Goal: Task Accomplishment & Management: Use online tool/utility

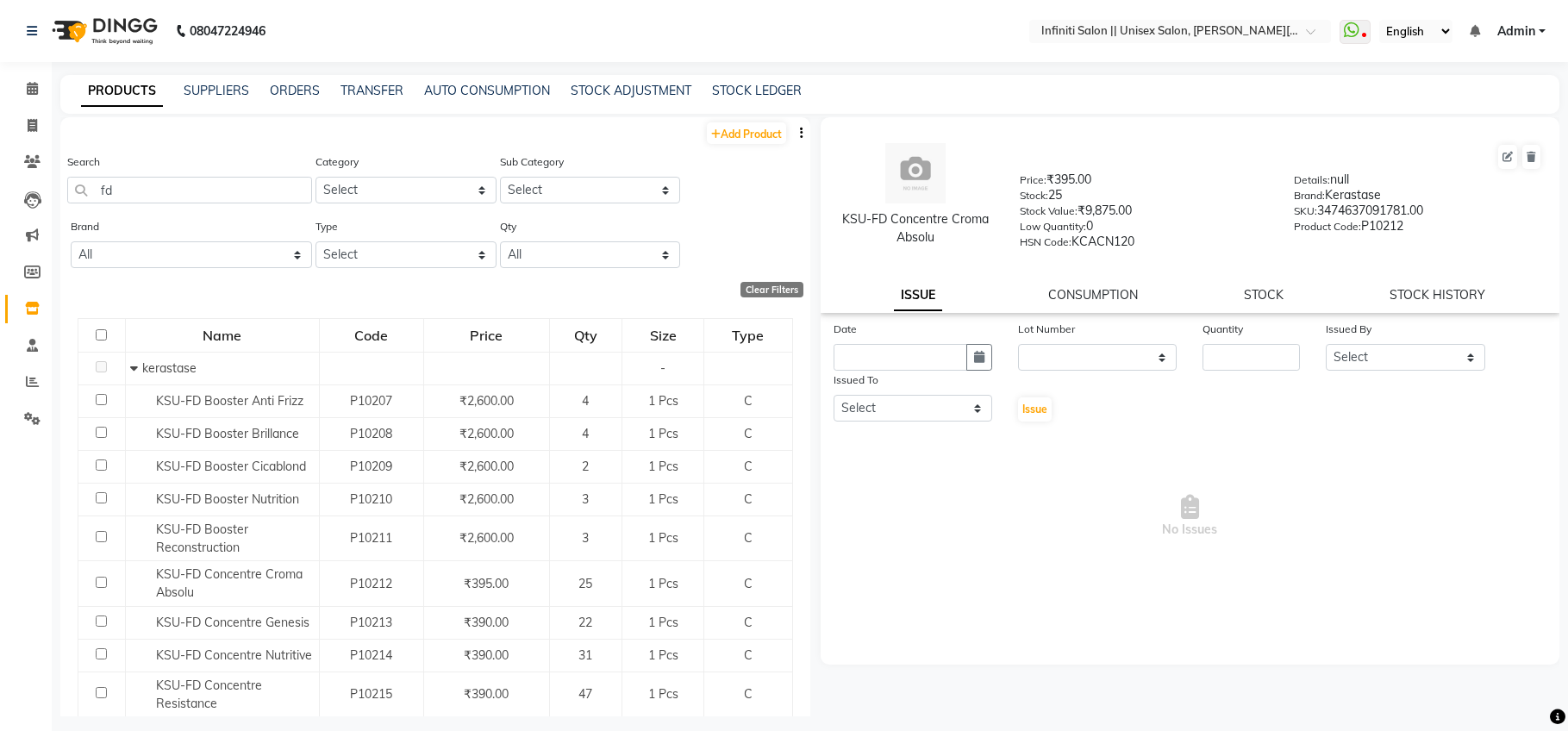
select select
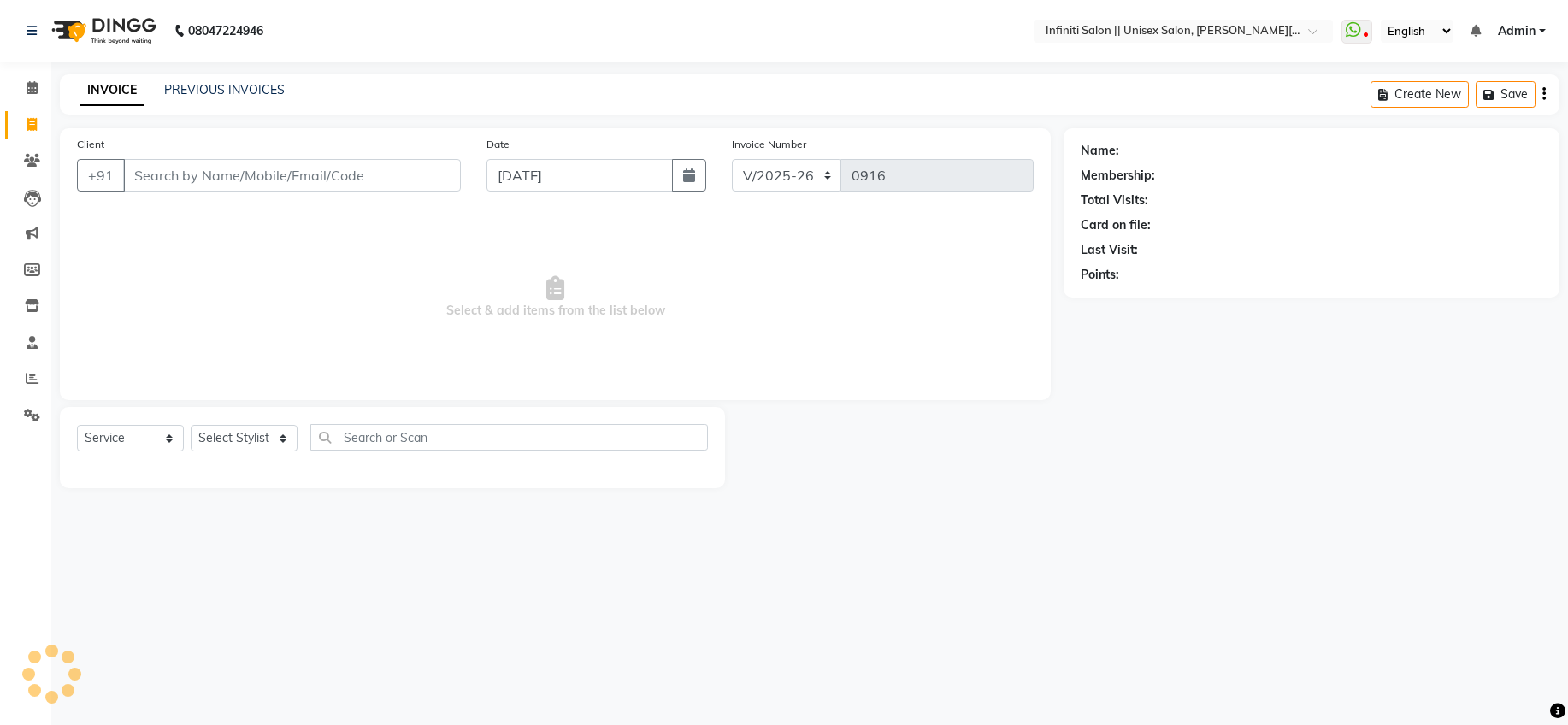
select select "8233"
select select "service"
click at [35, 306] on icon at bounding box center [32, 306] width 14 height 13
select select
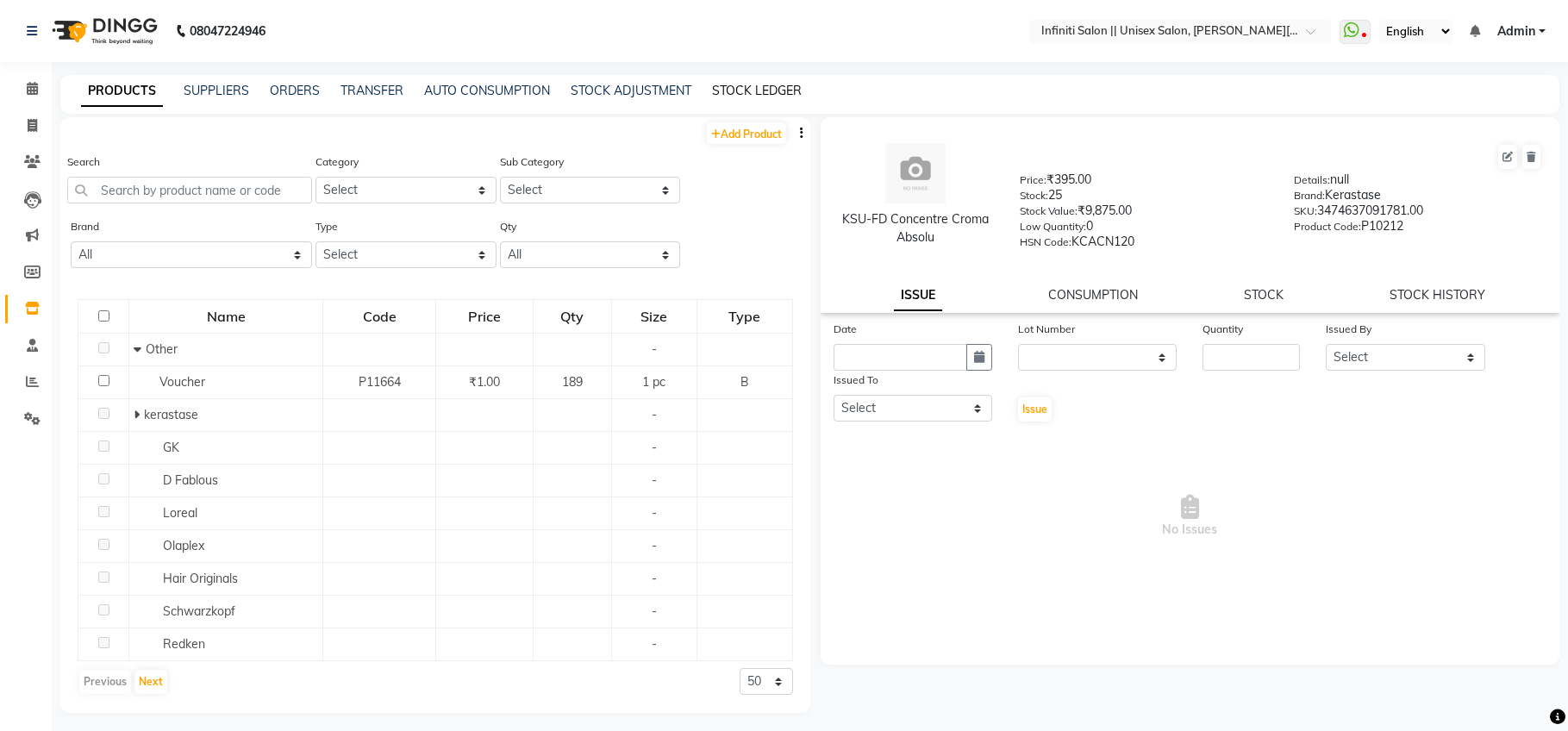
click at [733, 91] on link "STOCK LEDGER" at bounding box center [757, 90] width 90 height 15
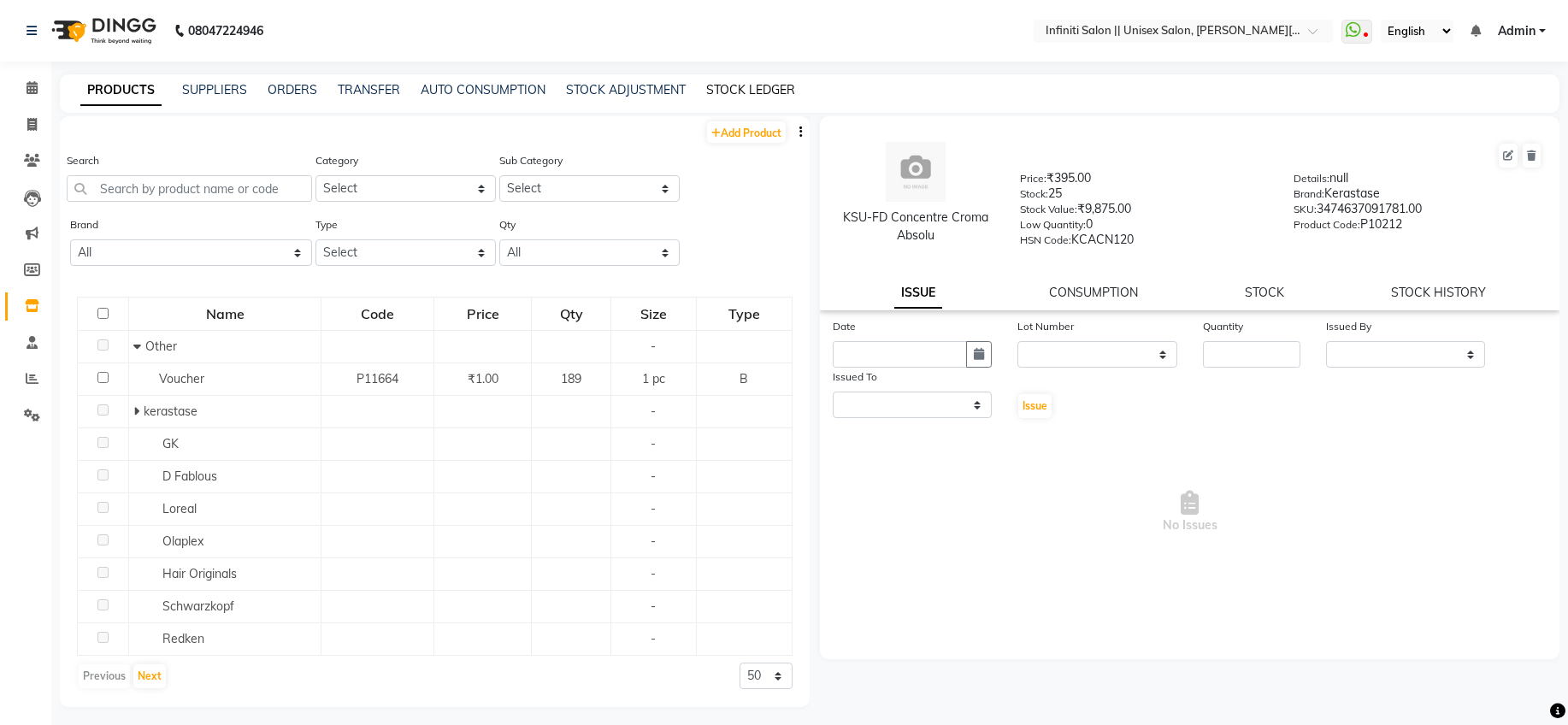
select select "all"
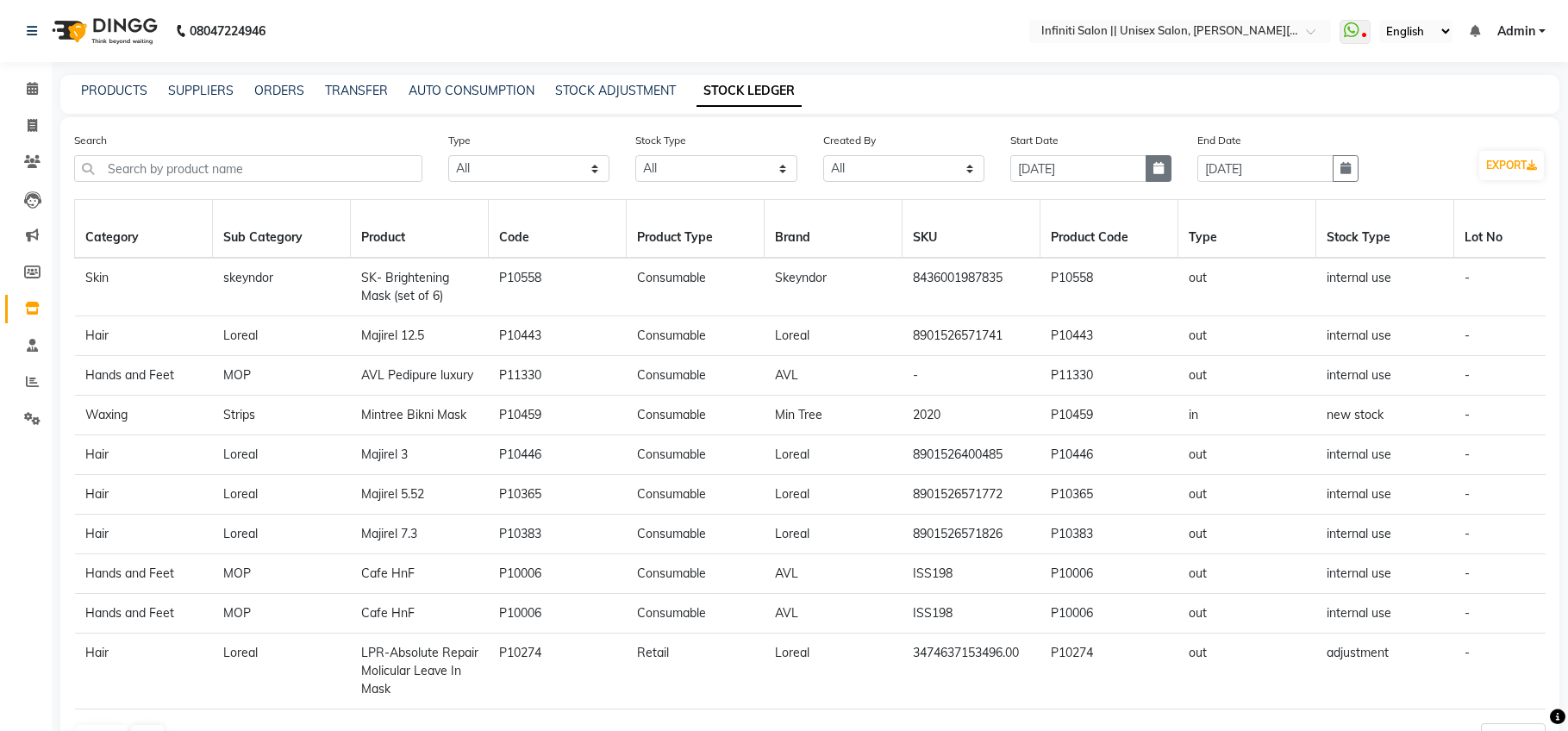
click at [1165, 168] on button "button" at bounding box center [1158, 168] width 26 height 27
select select "9"
select select "2025"
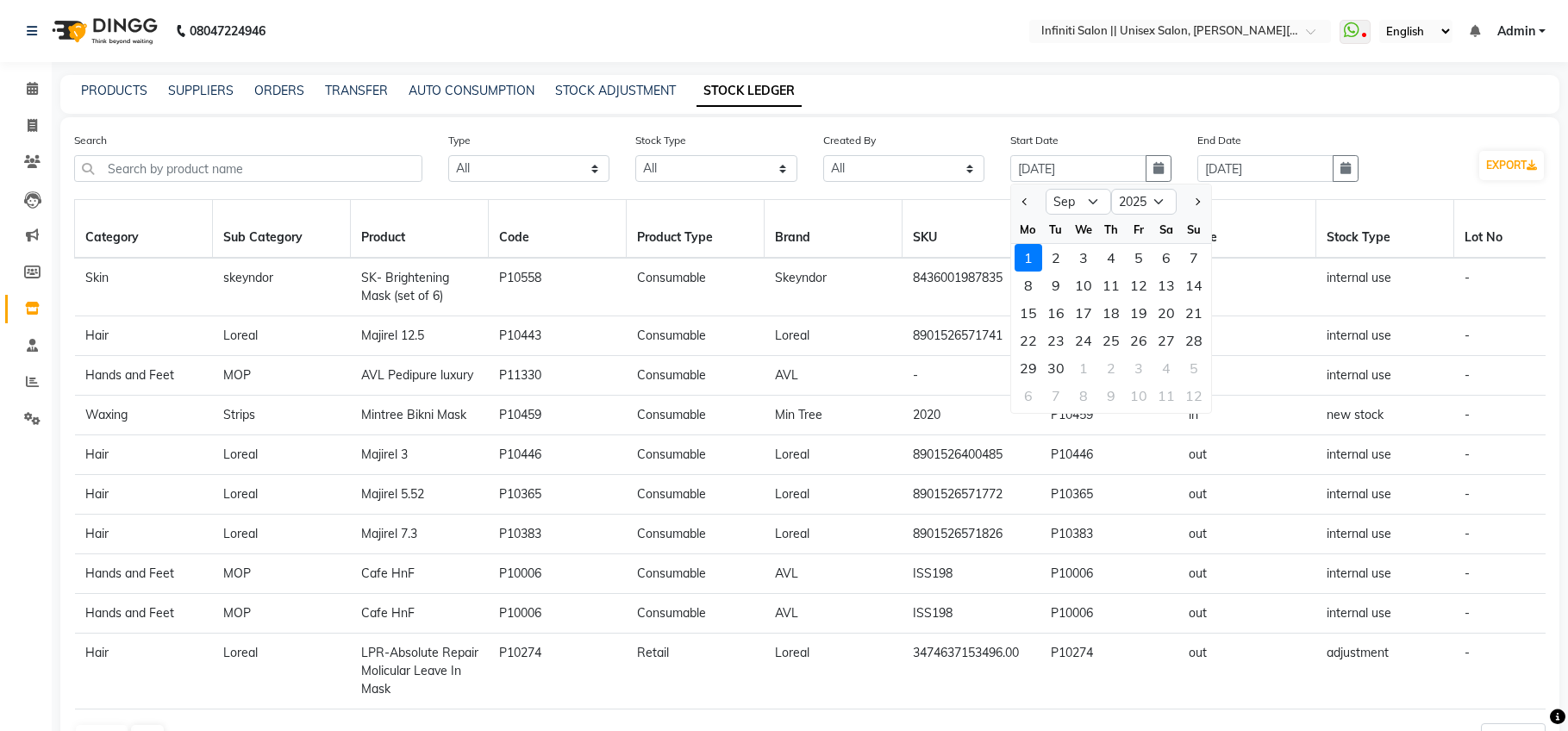
click at [1034, 201] on div at bounding box center [1028, 201] width 35 height 28
click at [1018, 200] on button "Previous month" at bounding box center [1025, 201] width 14 height 28
select select "8"
click at [1089, 342] on div "20" at bounding box center [1084, 340] width 28 height 28
type input "[DATE]"
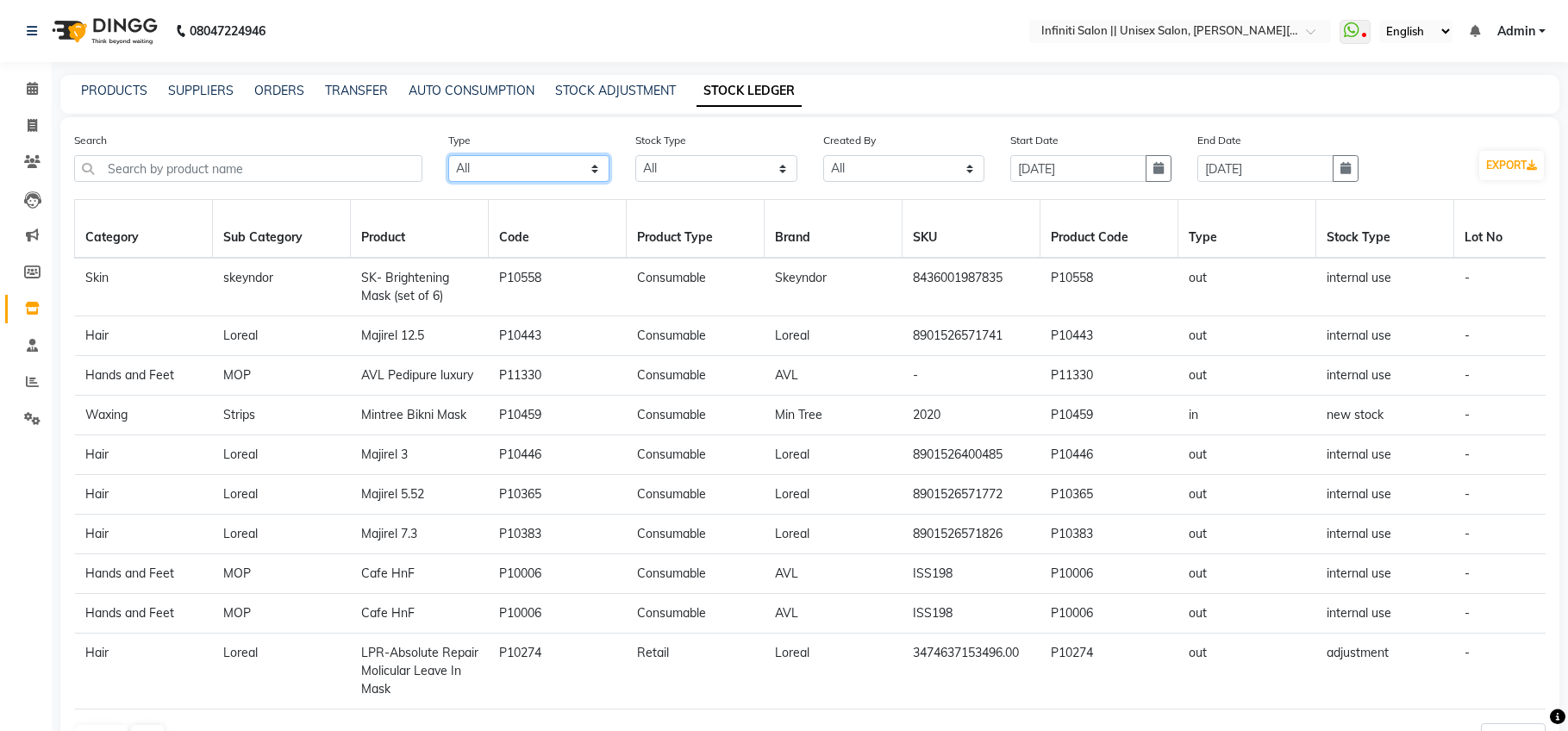
click at [547, 175] on select "Select All In Out" at bounding box center [528, 168] width 161 height 27
select select "out"
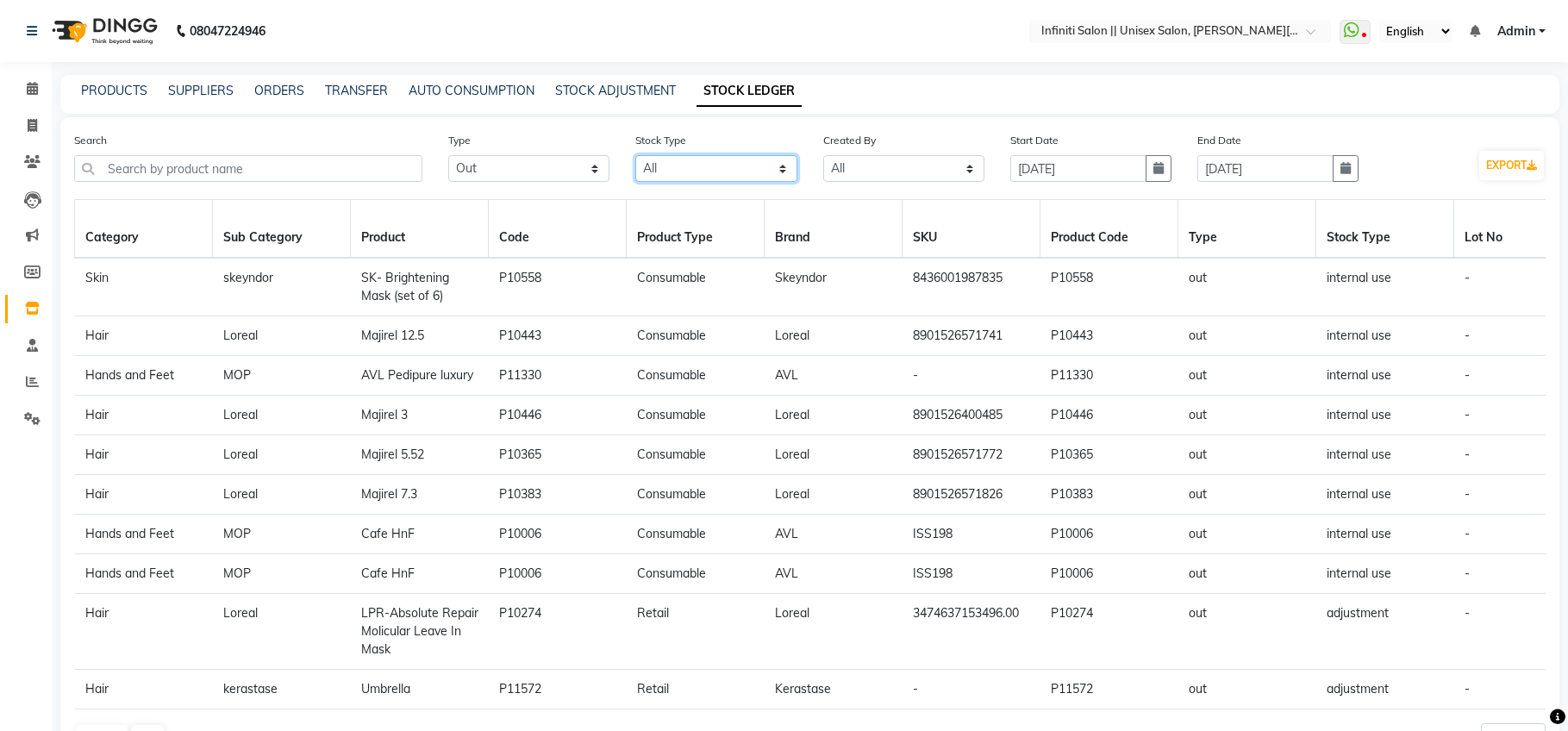
click at [663, 170] on select "Select All New Stock Adjustment Return Transfer In Other Internal Use Damaged E…" at bounding box center [716, 168] width 161 height 27
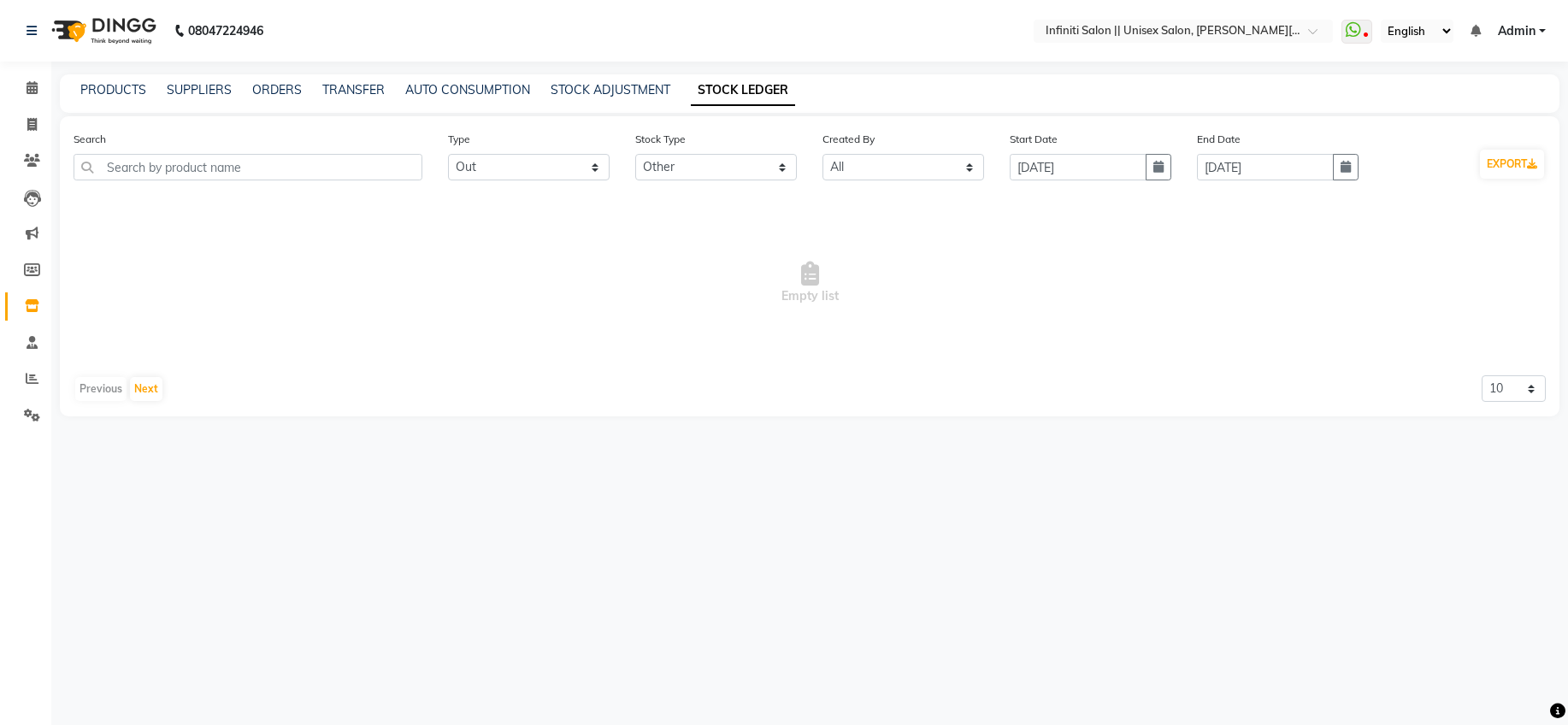
click at [588, 293] on span "Empty list" at bounding box center [809, 283] width 1472 height 171
click at [675, 175] on select "Select All New Stock Adjustment Return Transfer In Other Internal Use Damaged E…" at bounding box center [715, 167] width 162 height 26
select select "stock out"
click at [1210, 34] on input "text" at bounding box center [1165, 32] width 248 height 17
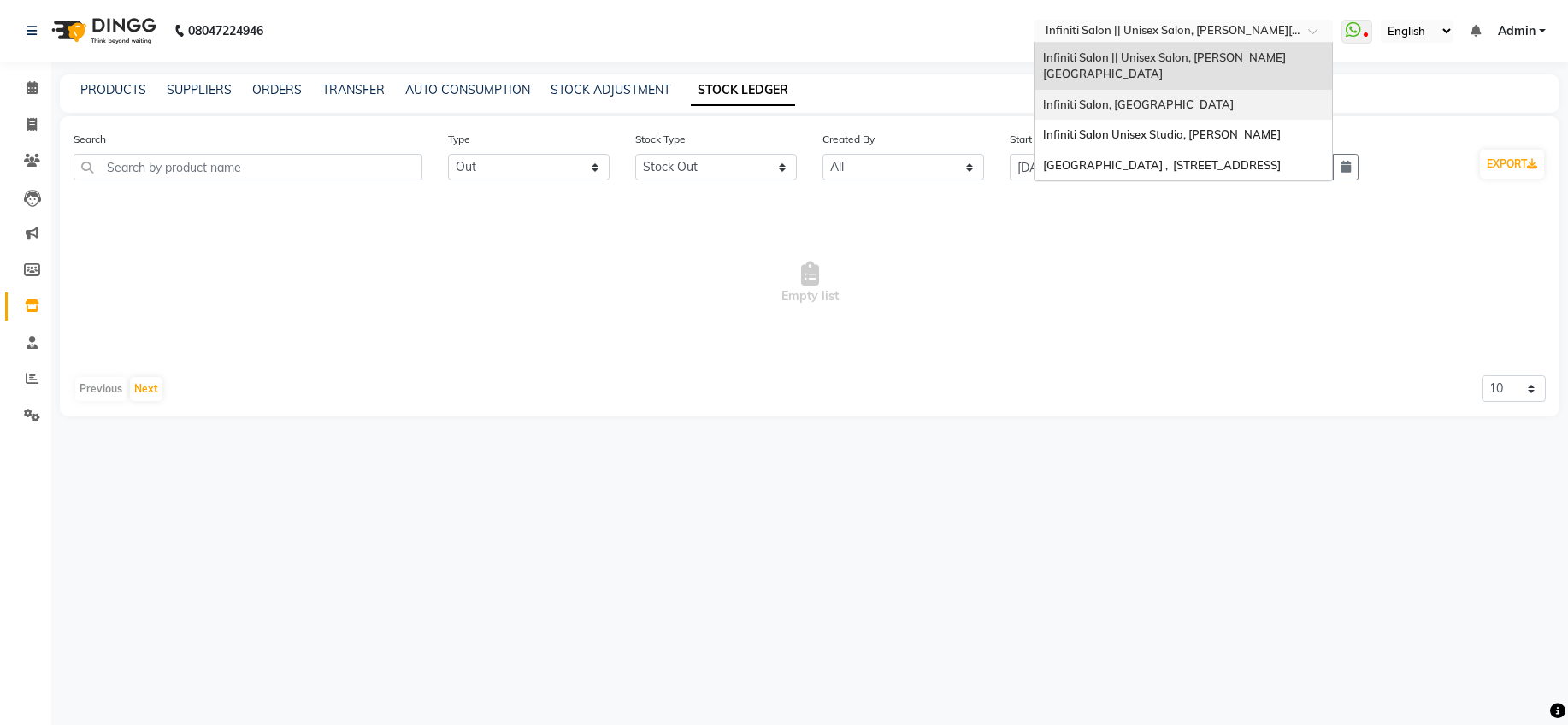
click at [1212, 90] on div "Infiniti Salon, [GEOGRAPHIC_DATA]" at bounding box center [1183, 105] width 298 height 31
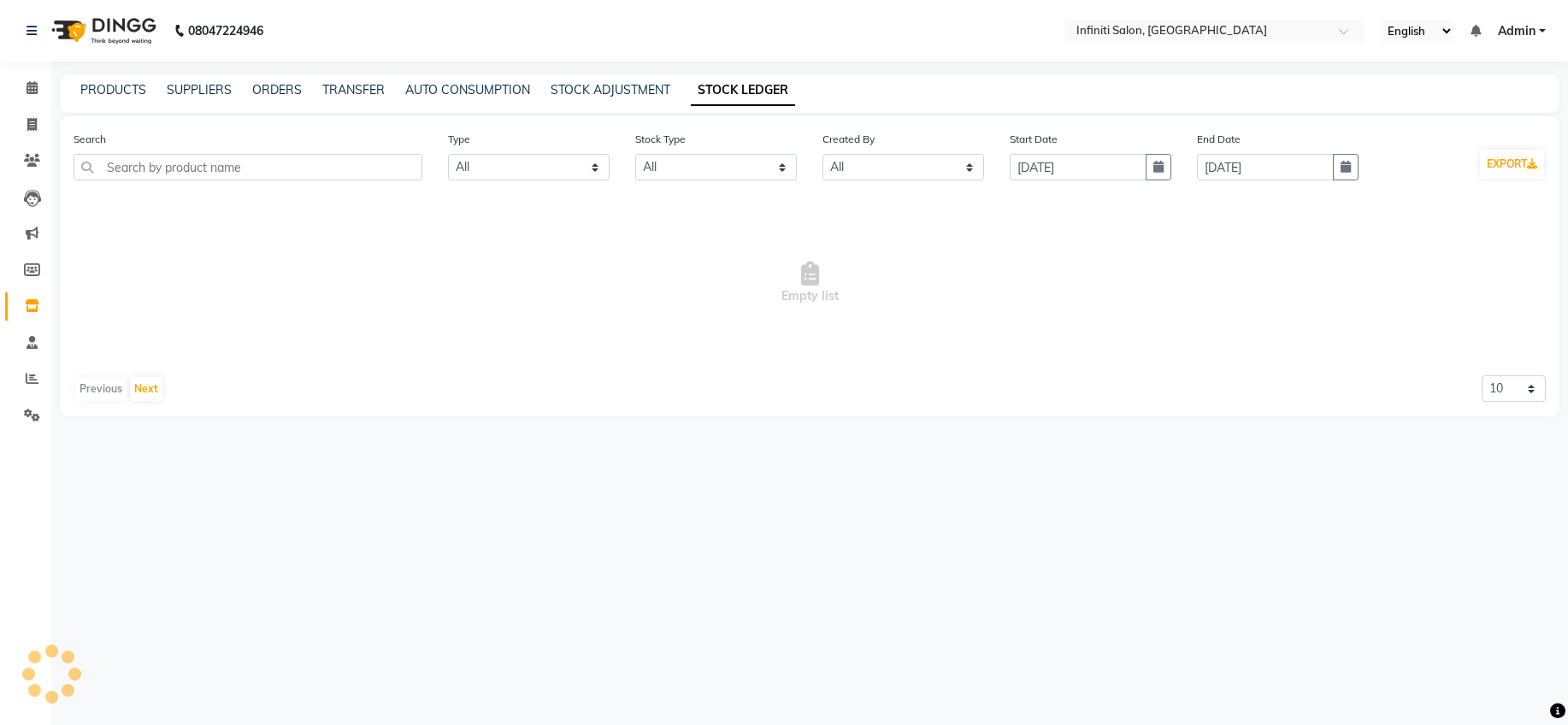
select select "all"
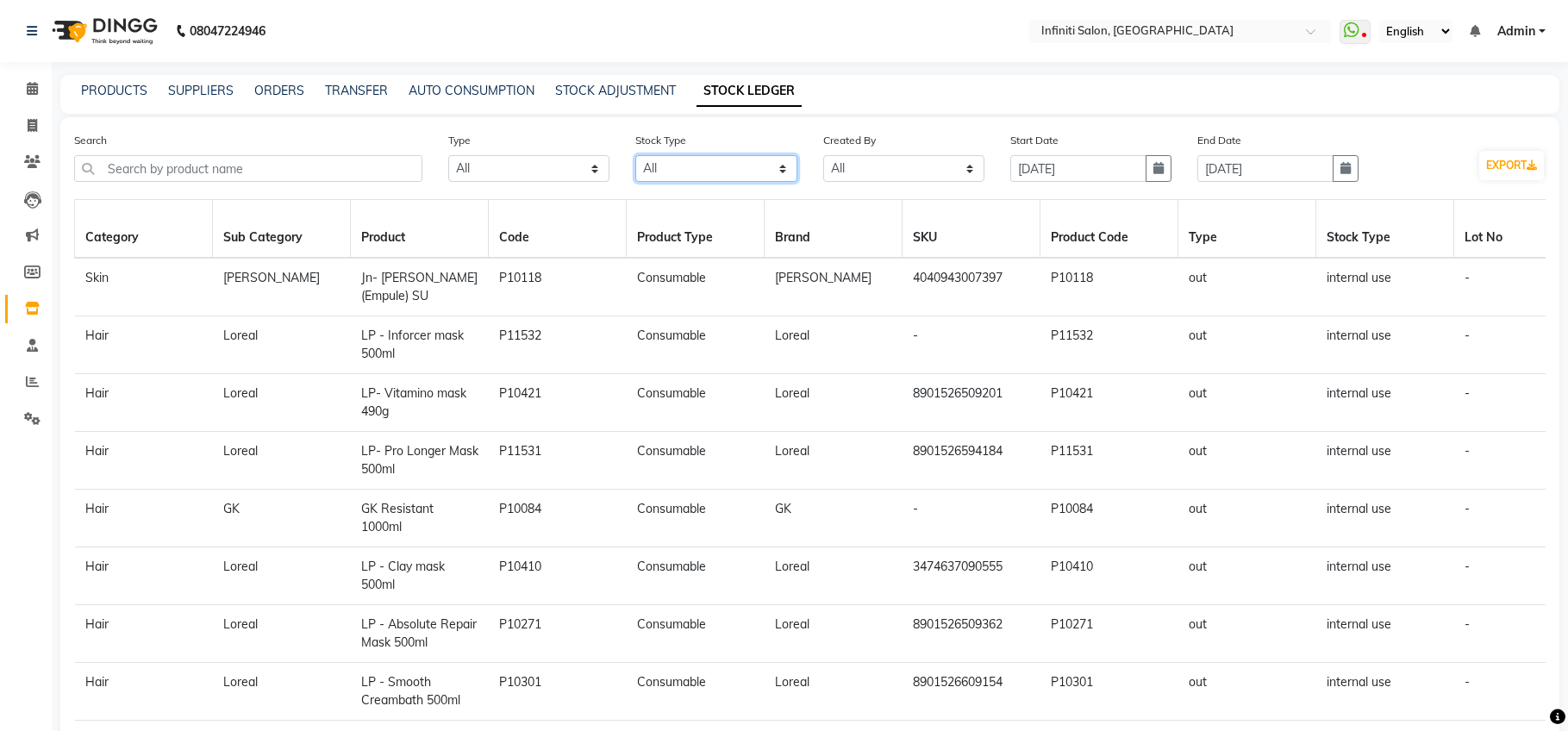
click at [724, 155] on select "Select All New Stock Adjustment Return Transfer In Other Internal Use Damaged E…" at bounding box center [716, 168] width 161 height 27
select select "other"
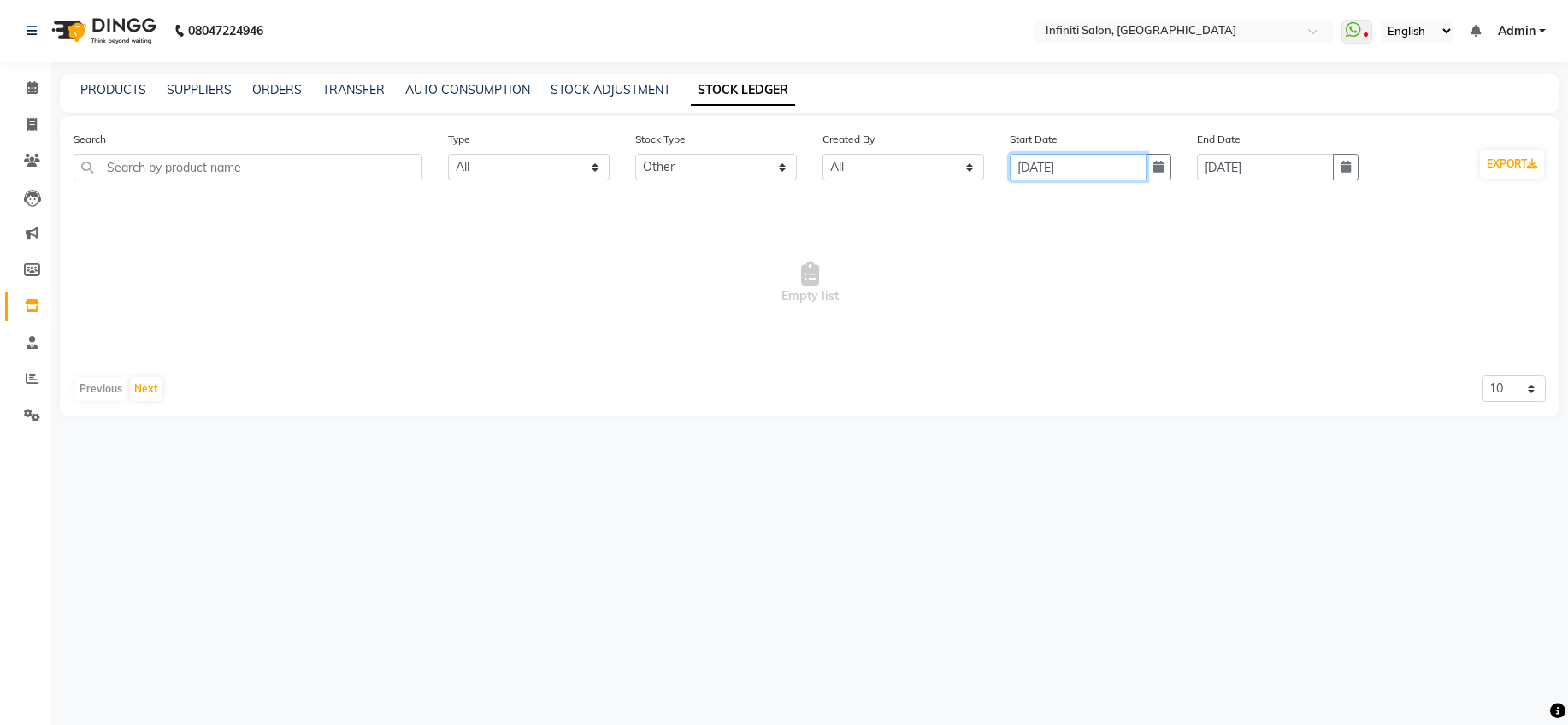
click at [1035, 157] on input "[DATE]" at bounding box center [1077, 167] width 137 height 26
select select "9"
select select "2025"
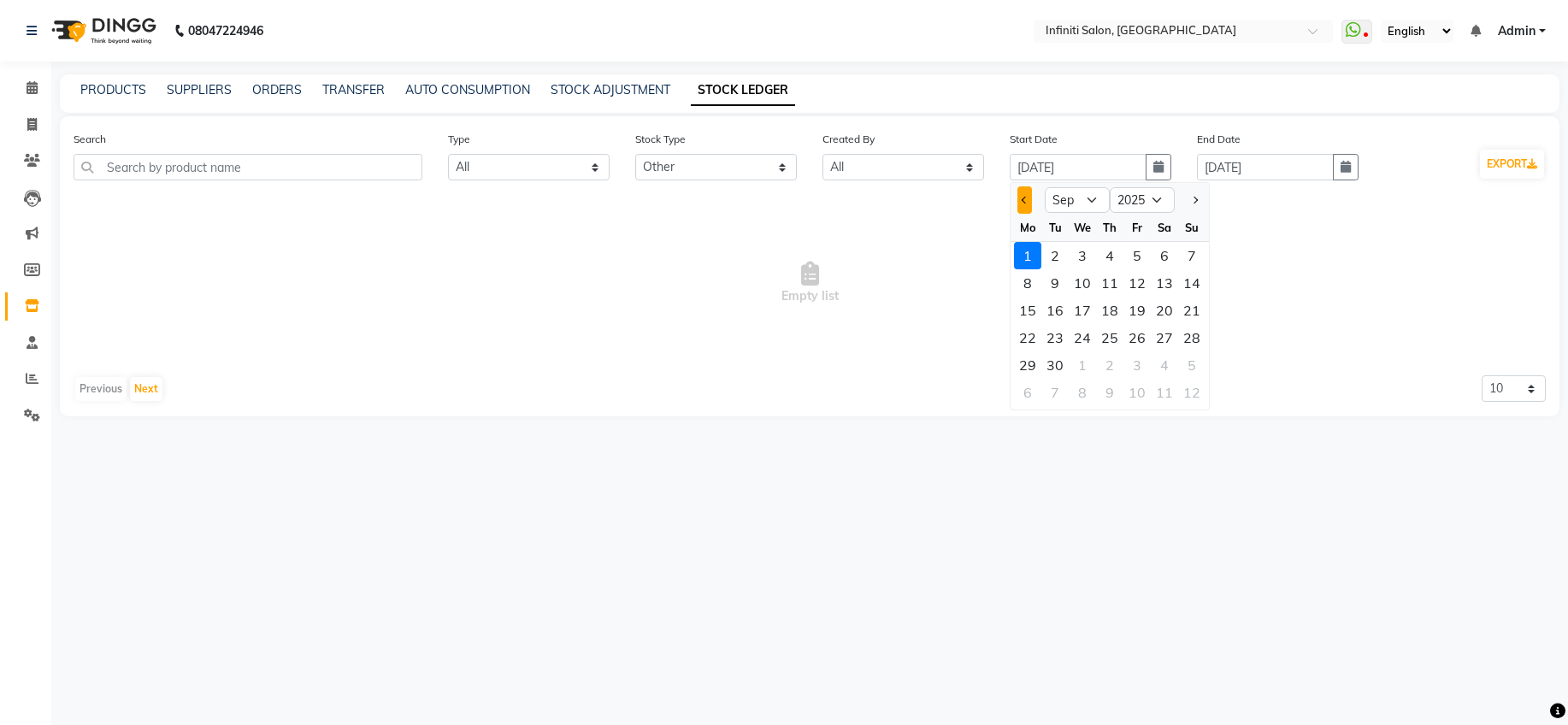
click at [1028, 192] on button "Previous month" at bounding box center [1024, 200] width 14 height 27
select select "8"
click at [1084, 333] on div "20" at bounding box center [1082, 337] width 27 height 27
type input "[DATE]"
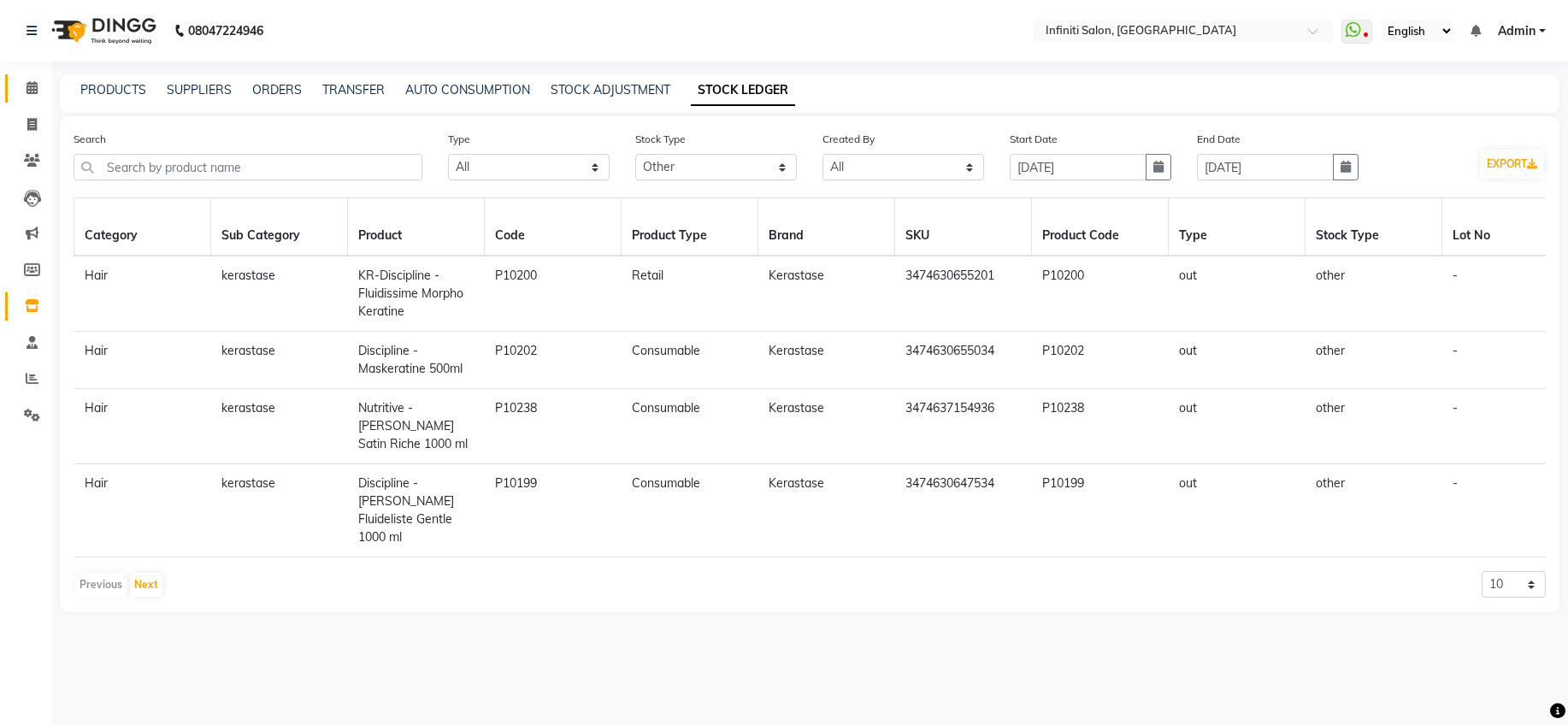
click at [42, 87] on span at bounding box center [32, 88] width 30 height 19
